Goal: Download file/media

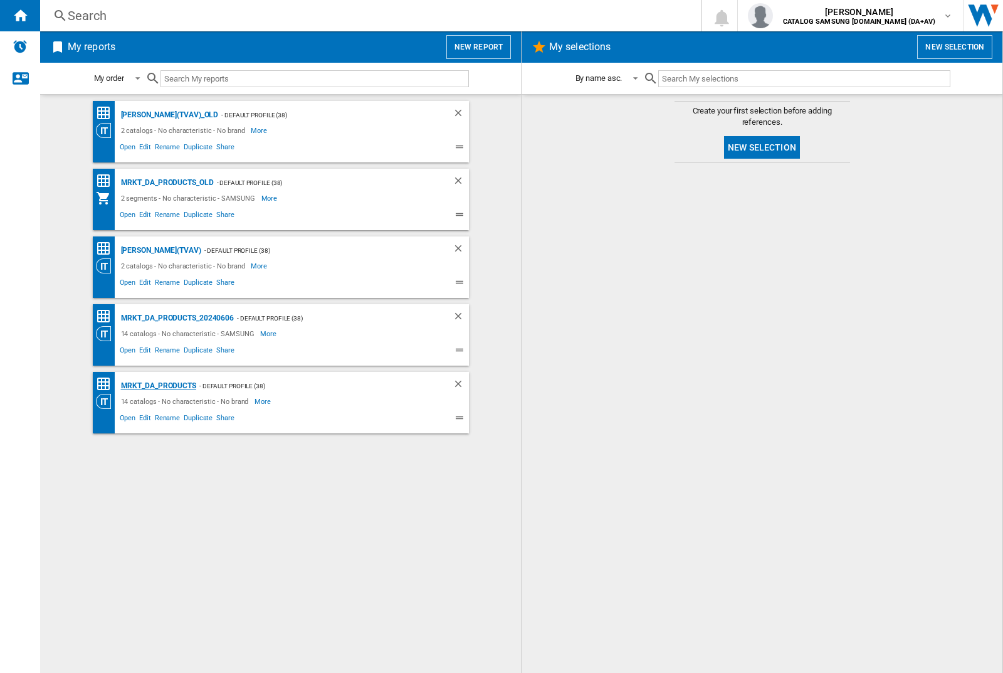
click at [158, 386] on div "MRKT_DA_PRODUCTS" at bounding box center [157, 386] width 78 height 16
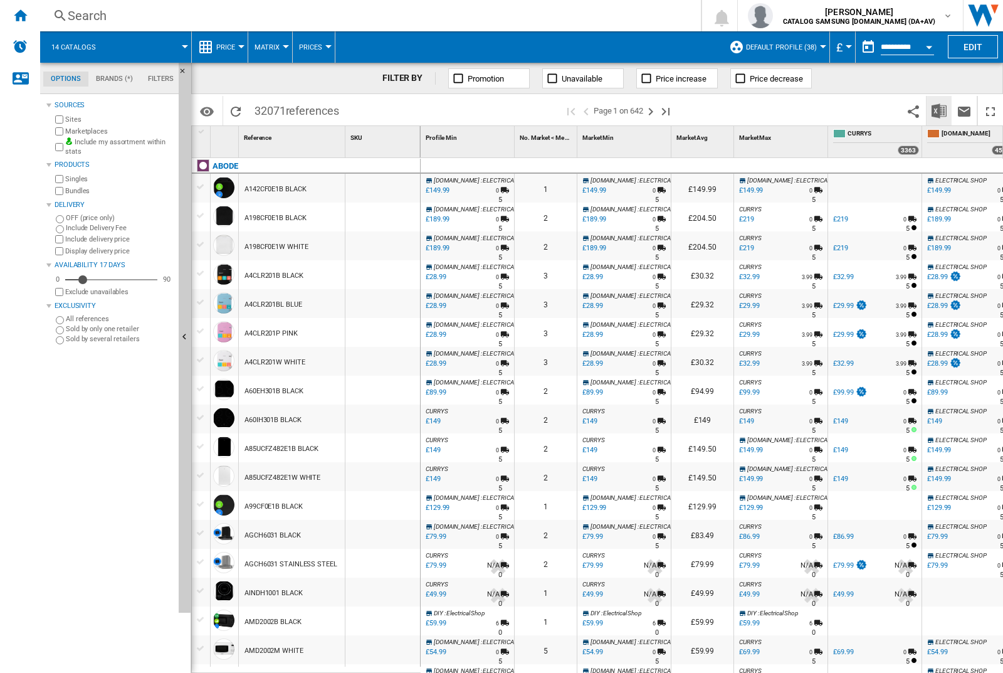
click at [939, 110] on img "Download in Excel" at bounding box center [939, 110] width 15 height 15
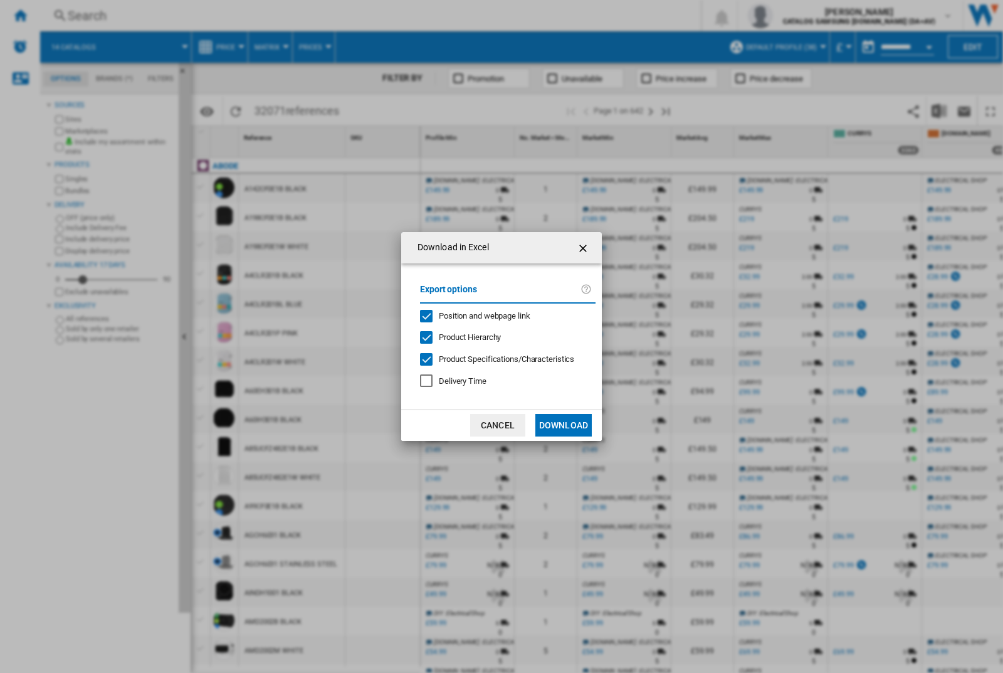
click at [476, 315] on span "Position and webpage link" at bounding box center [485, 315] width 92 height 9
click at [564, 425] on button "Download" at bounding box center [564, 425] width 56 height 23
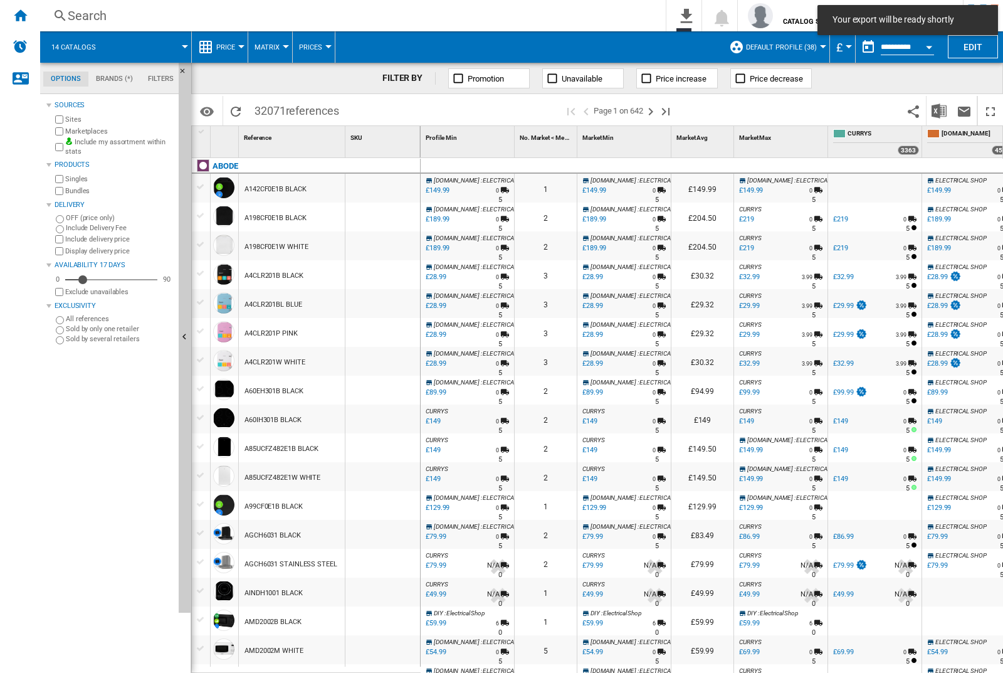
click at [387, 186] on div at bounding box center [383, 188] width 75 height 29
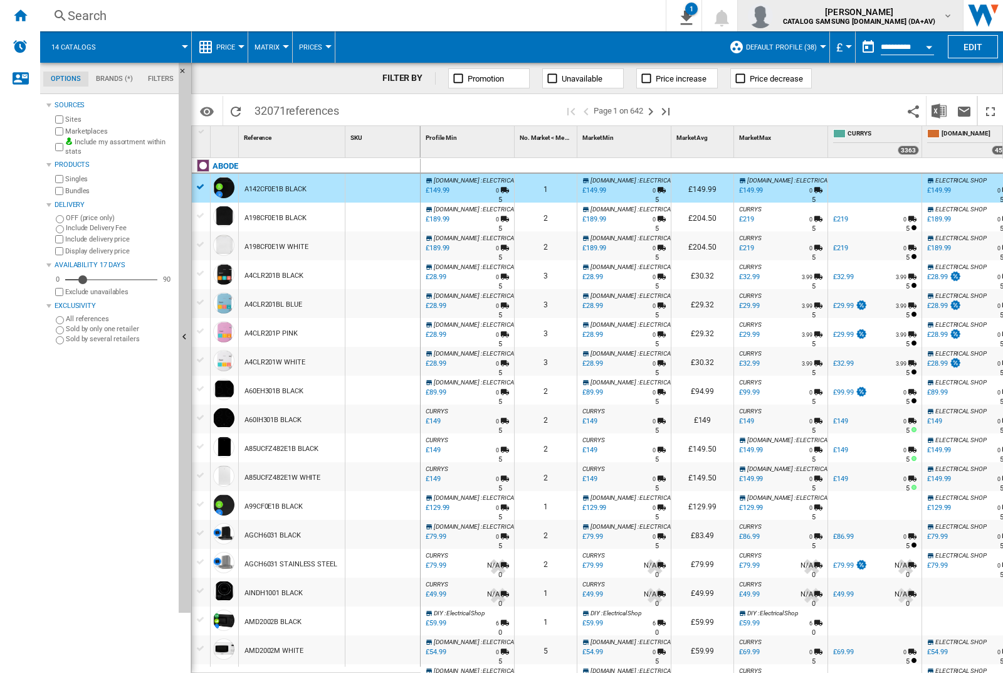
click at [773, 16] on img "button" at bounding box center [760, 15] width 25 height 25
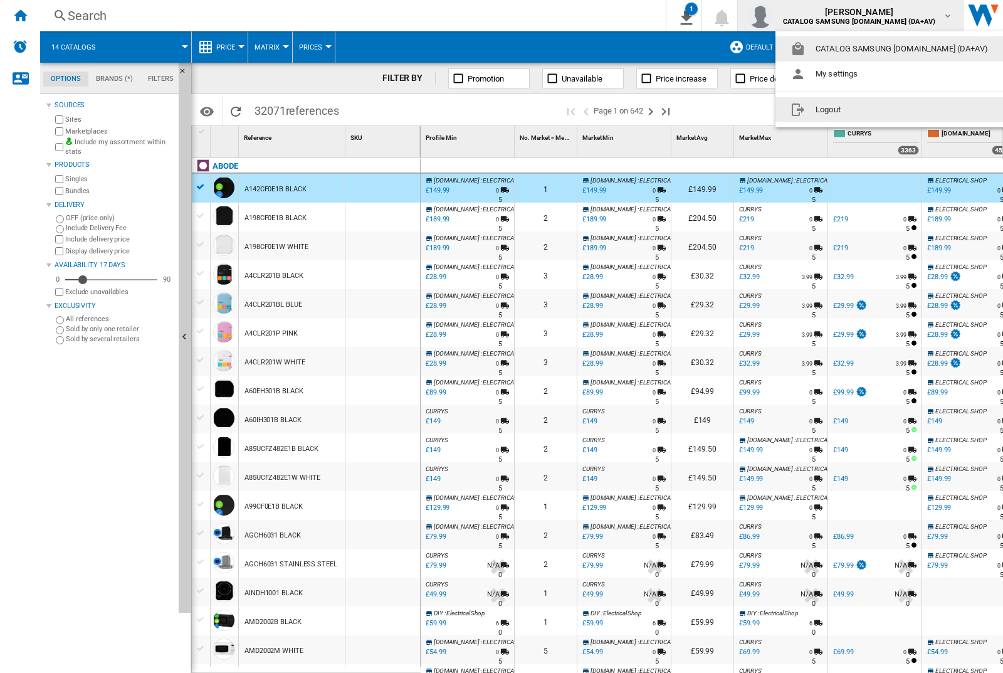
click at [872, 110] on button "Logout" at bounding box center [892, 109] width 233 height 25
